Goal: Information Seeking & Learning: Learn about a topic

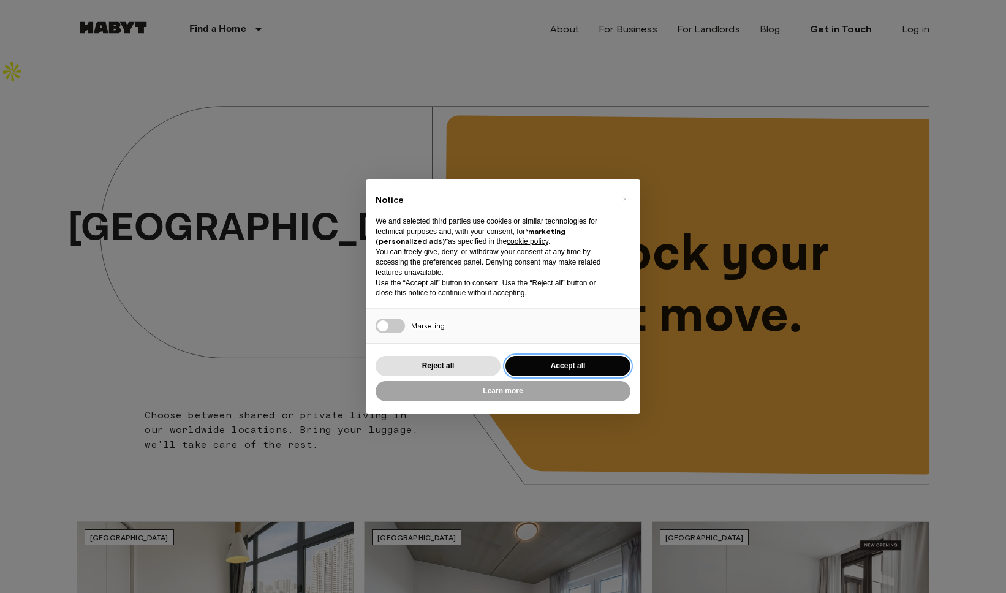
click at [577, 367] on button "Accept all" at bounding box center [567, 366] width 125 height 20
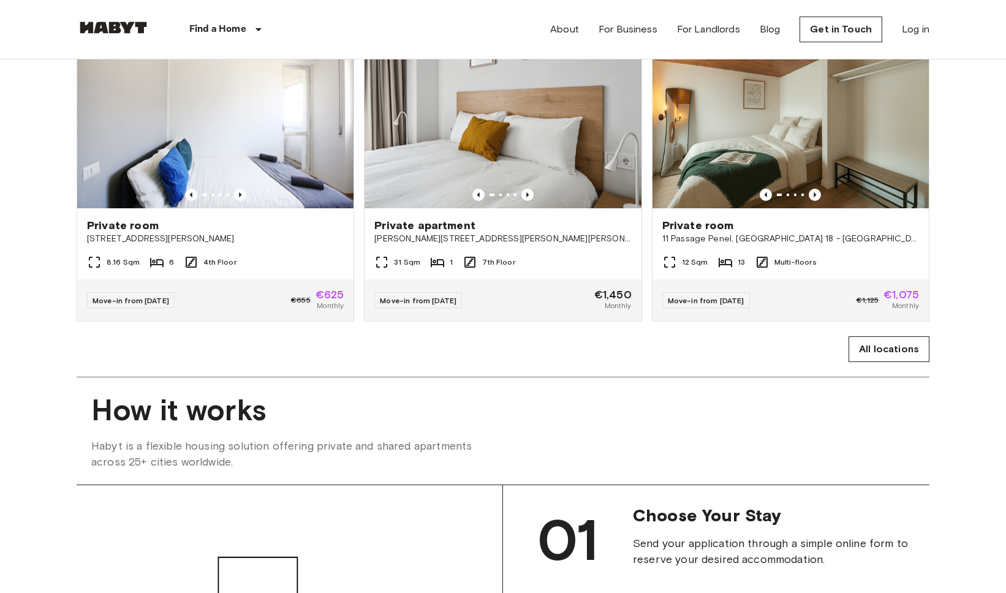
scroll to position [686, 0]
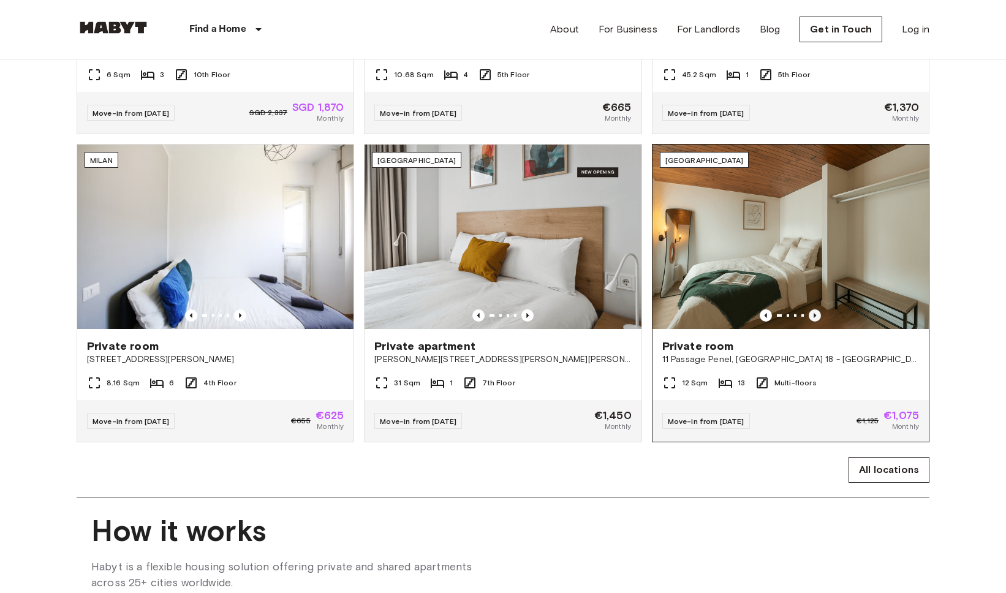
click at [815, 313] on icon "Previous image" at bounding box center [815, 315] width 2 height 5
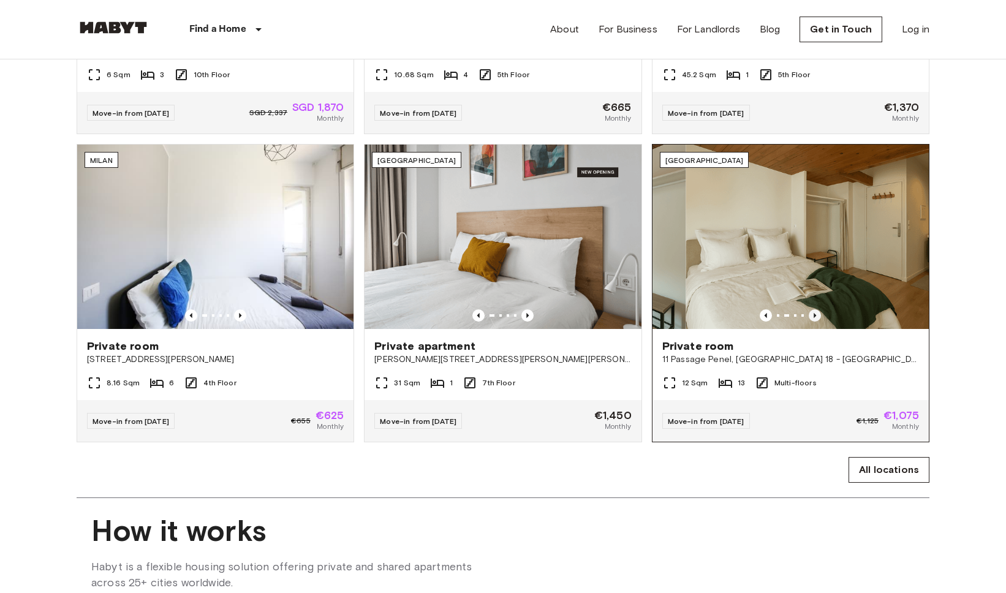
click at [815, 313] on icon "Previous image" at bounding box center [815, 315] width 2 height 5
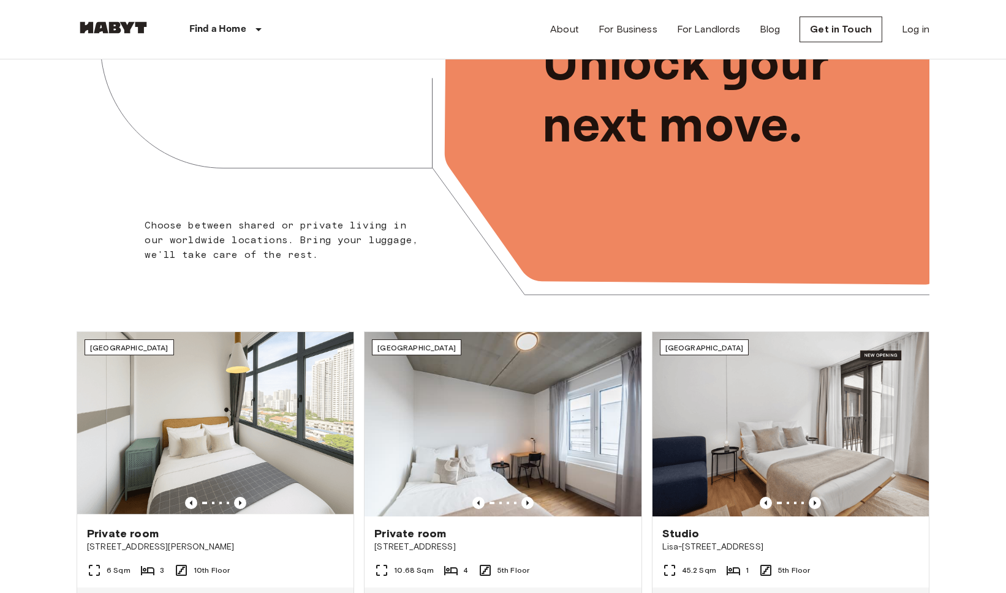
scroll to position [0, 0]
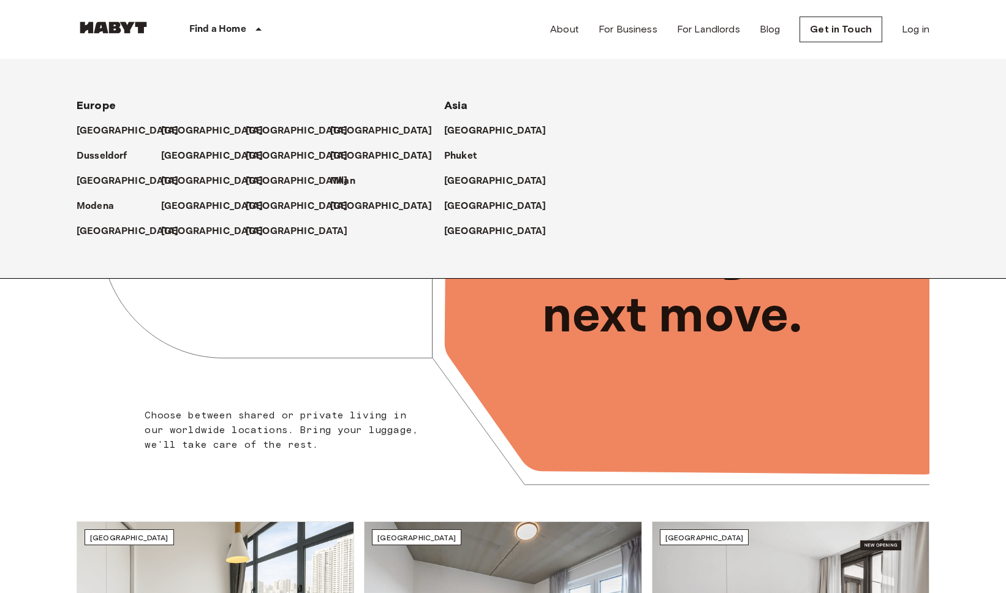
click at [235, 32] on p "Find a Home" at bounding box center [217, 29] width 57 height 15
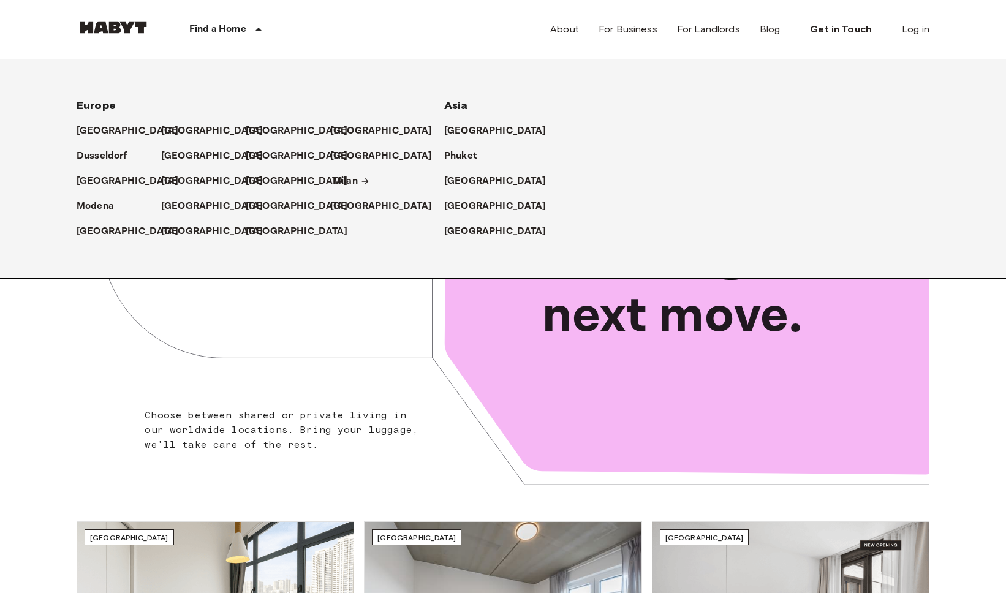
click at [342, 178] on p "Milan" at bounding box center [345, 181] width 25 height 15
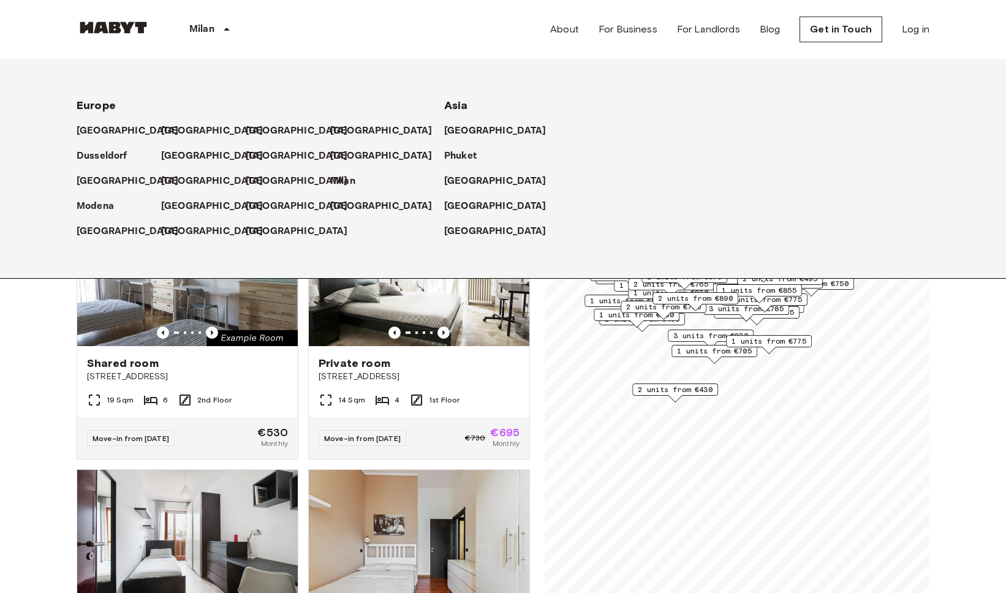
click at [195, 29] on p "Milan" at bounding box center [201, 29] width 25 height 15
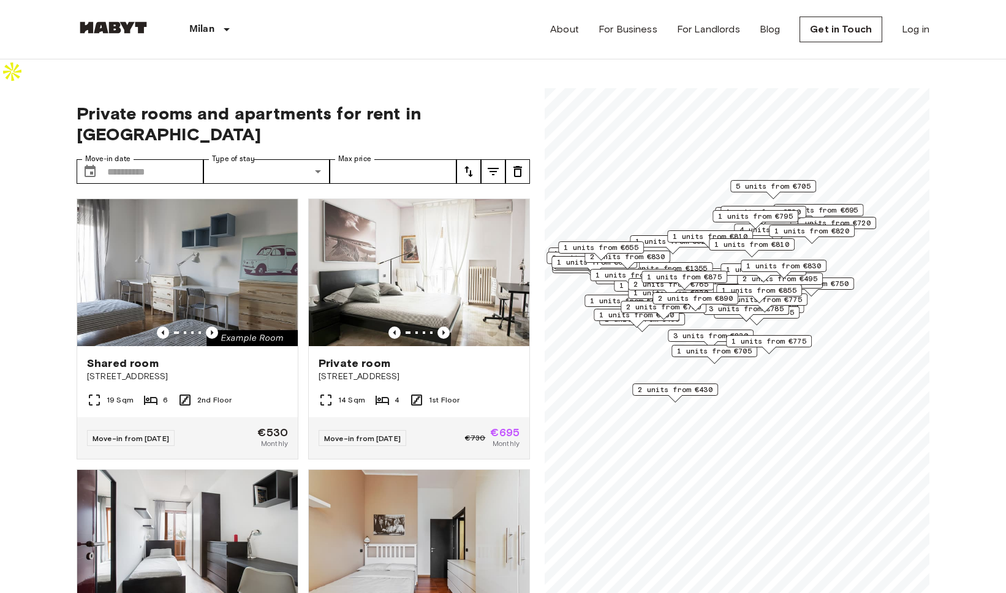
click at [548, 31] on div "[GEOGRAPHIC_DATA] [GEOGRAPHIC_DATA] [GEOGRAPHIC_DATA] [GEOGRAPHIC_DATA] [GEOGRA…" at bounding box center [503, 29] width 853 height 59
click at [559, 31] on link "About" at bounding box center [564, 29] width 29 height 15
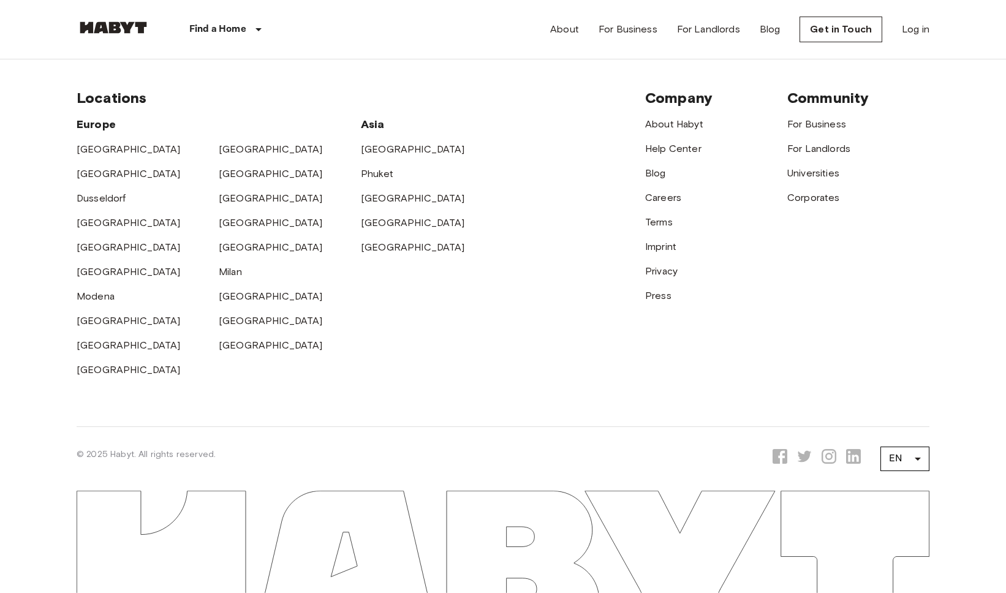
scroll to position [3741, 0]
click at [817, 154] on link "For Landlords" at bounding box center [818, 149] width 63 height 12
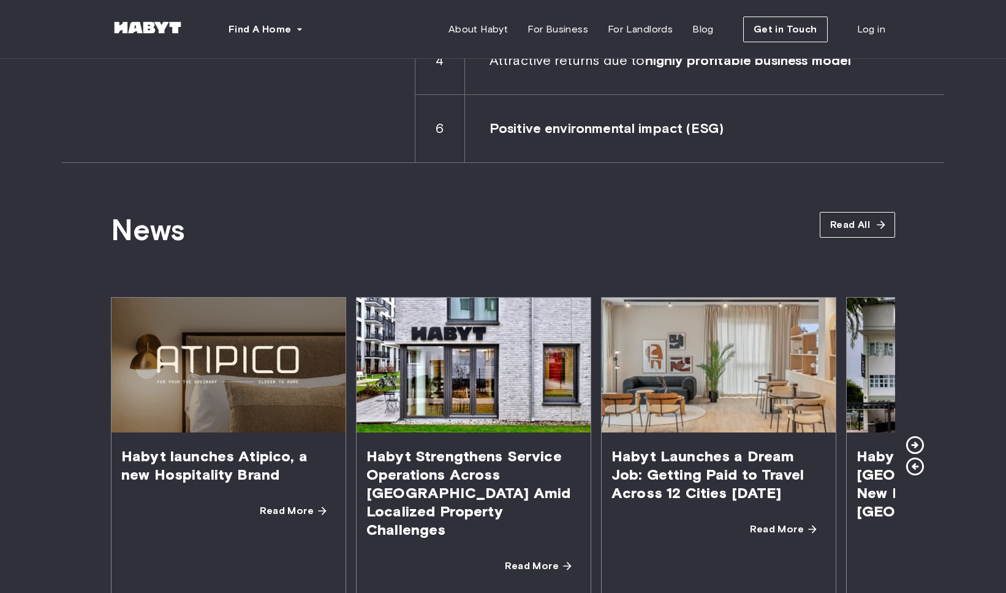
scroll to position [2086, 0]
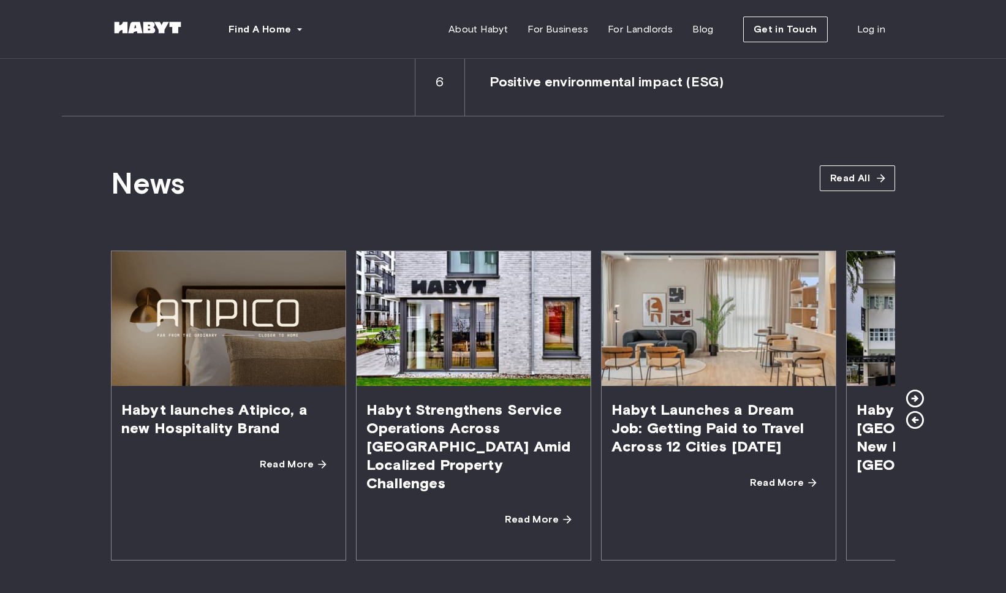
click at [241, 335] on img at bounding box center [228, 318] width 234 height 135
click at [223, 396] on span "Habyt launches Atipico, a new Hospitality Brand" at bounding box center [228, 419] width 234 height 66
click at [277, 457] on span "Read More" at bounding box center [287, 464] width 54 height 15
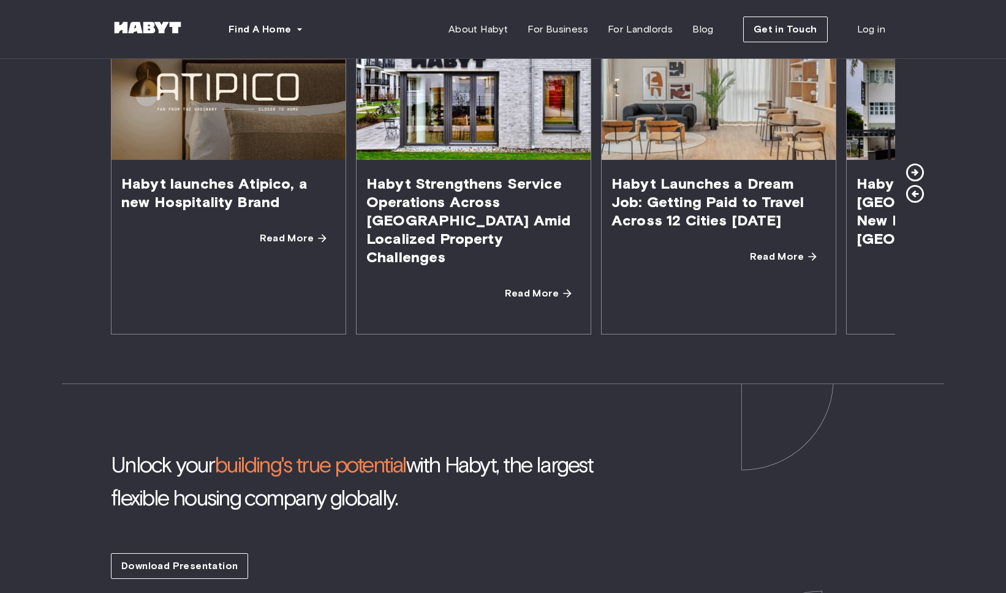
scroll to position [2275, 0]
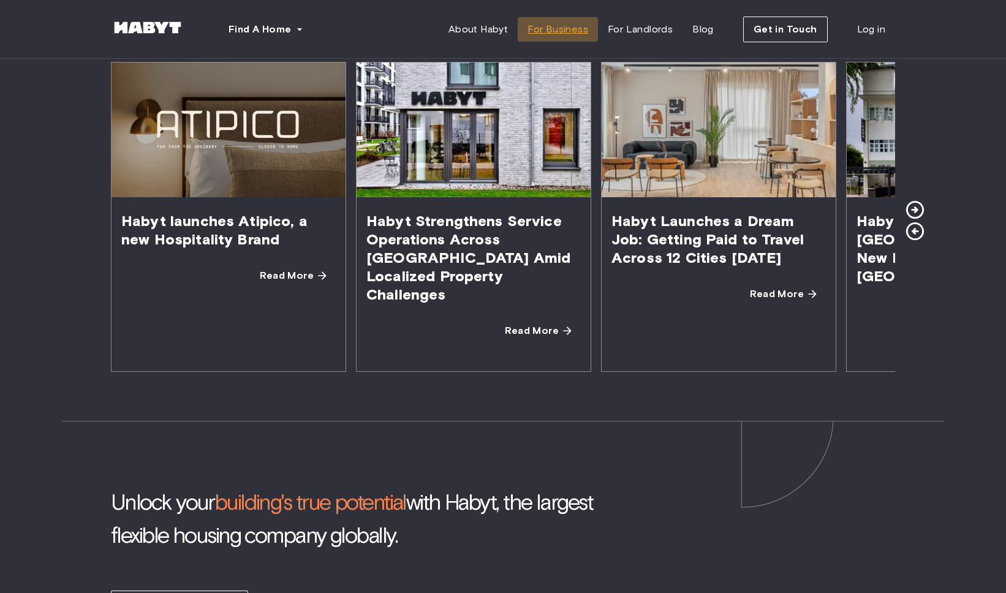
click at [576, 30] on span "For Business" at bounding box center [557, 29] width 61 height 15
